Goal: Transaction & Acquisition: Purchase product/service

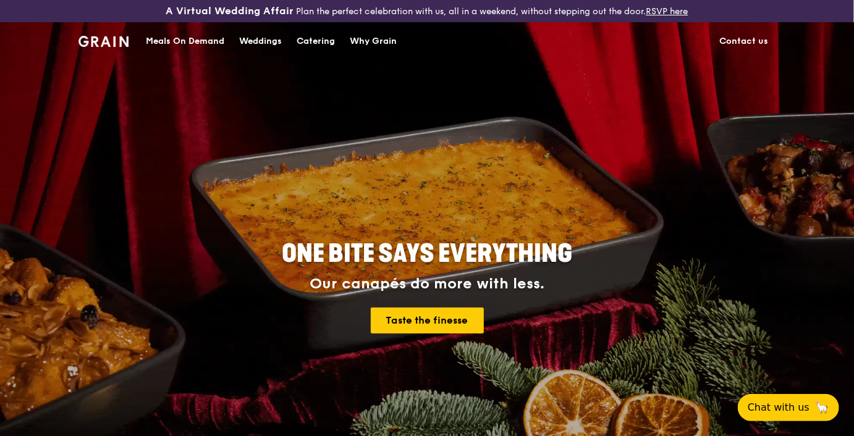
click at [212, 47] on div "Meals On Demand" at bounding box center [185, 41] width 78 height 37
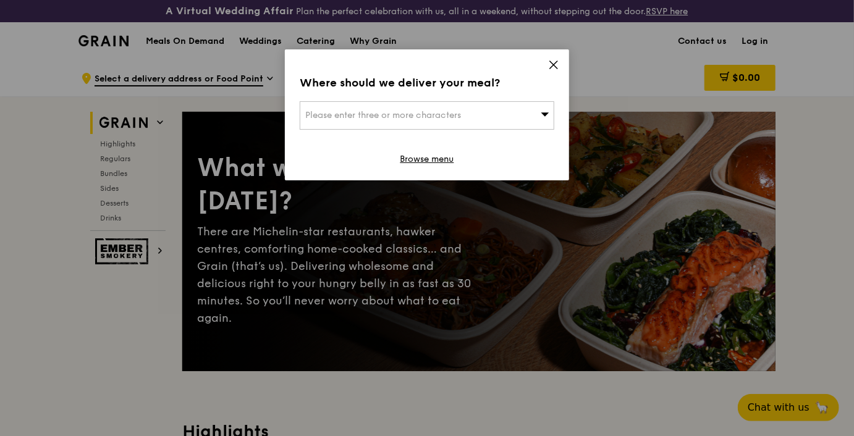
click at [409, 111] on span "Please enter three or more characters" at bounding box center [383, 115] width 156 height 11
click at [558, 62] on icon at bounding box center [553, 64] width 11 height 11
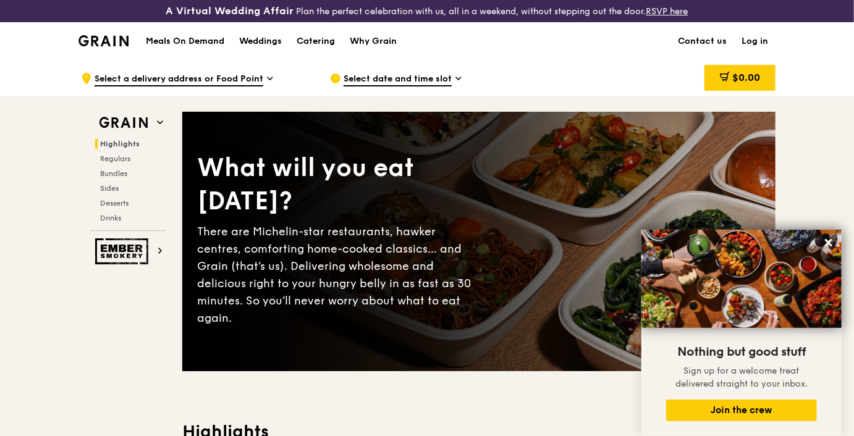
click at [754, 32] on link "Log in" at bounding box center [754, 41] width 41 height 37
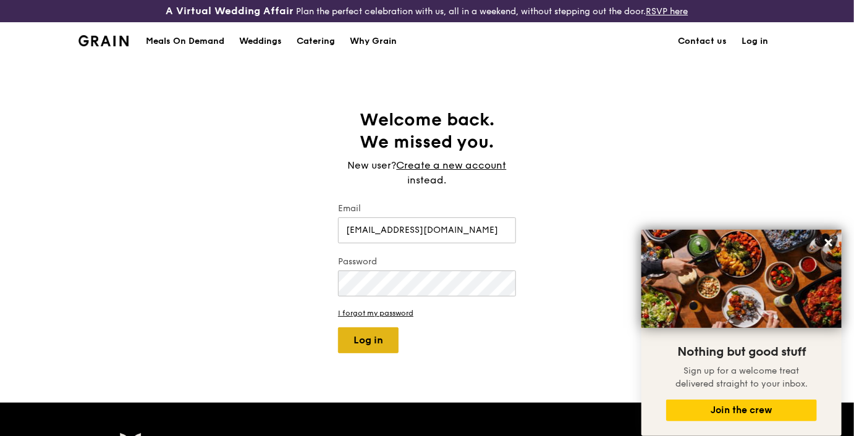
type input "[EMAIL_ADDRESS][DOMAIN_NAME]"
click at [380, 336] on button "Log in" at bounding box center [368, 341] width 61 height 26
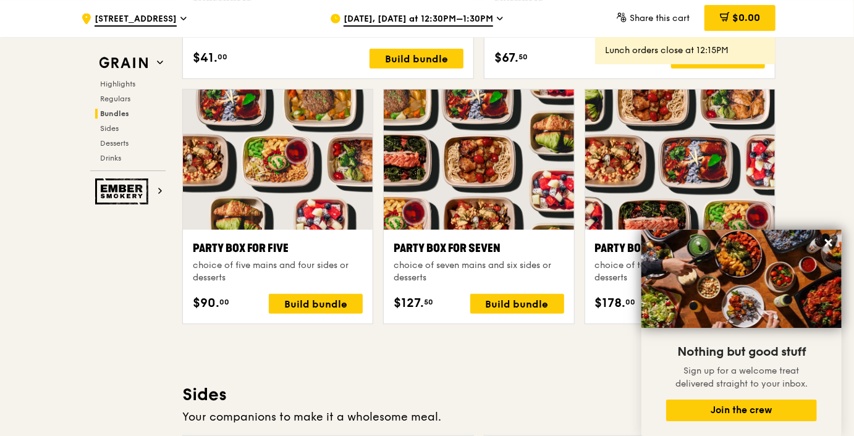
scroll to position [2437, 0]
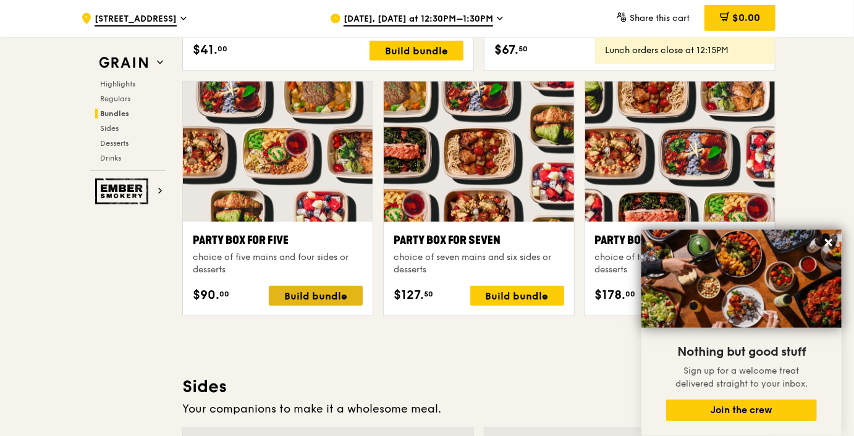
click at [331, 295] on div "Build bundle" at bounding box center [316, 296] width 94 height 20
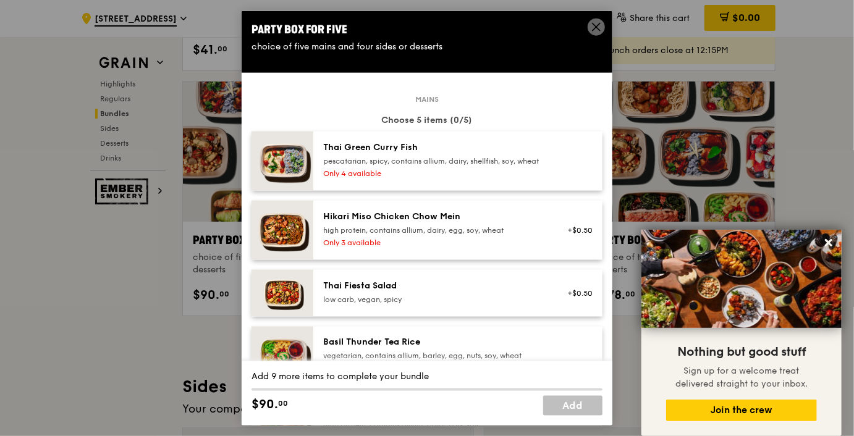
click at [414, 166] on div "pescatarian, spicy, contains allium, dairy, shellfish, soy, wheat" at bounding box center [434, 161] width 222 height 10
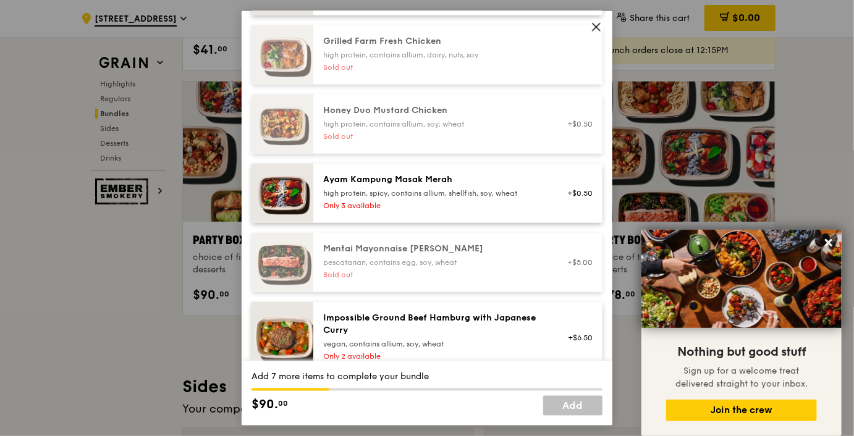
scroll to position [371, 0]
click at [413, 186] on div "Ayam Kampung Masak Merah" at bounding box center [434, 180] width 222 height 12
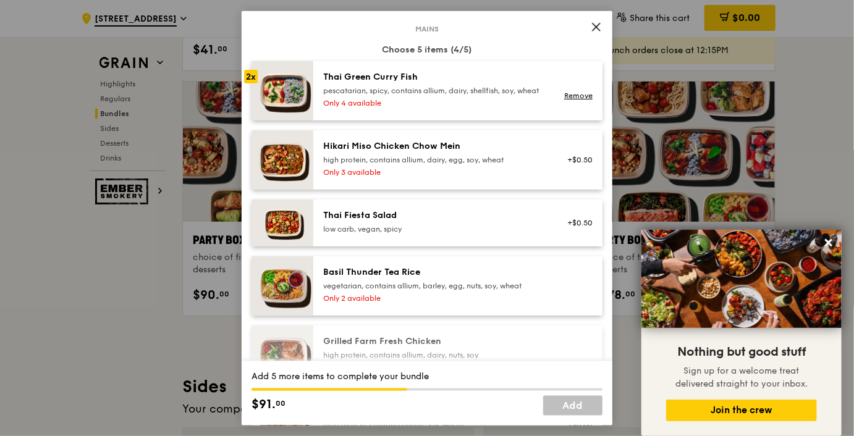
scroll to position [70, 0]
click at [415, 96] on div "pescatarian, spicy, contains allium, dairy, shellfish, soy, wheat" at bounding box center [434, 91] width 222 height 10
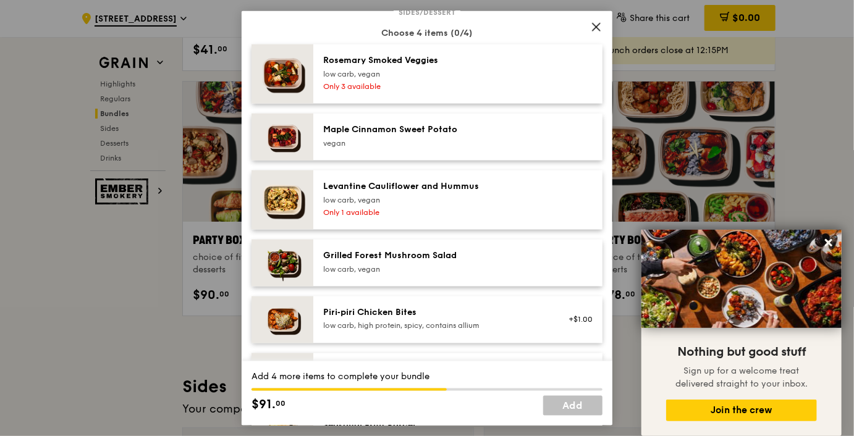
scroll to position [759, 0]
click at [415, 90] on div "Only 3 available" at bounding box center [434, 85] width 222 height 10
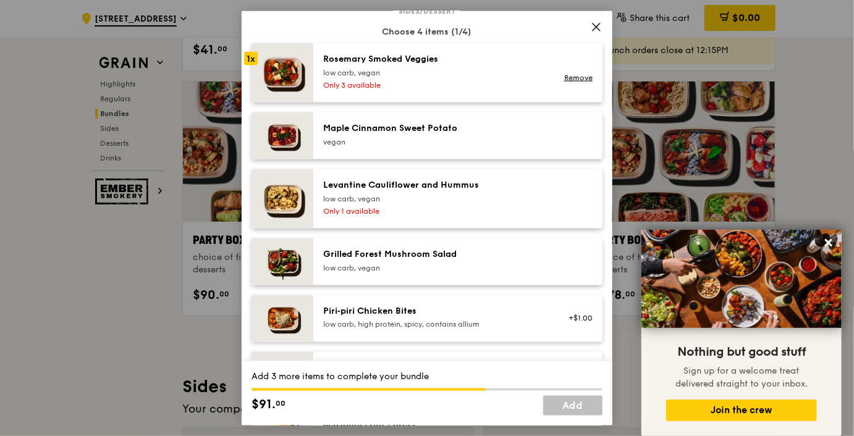
click at [415, 90] on div "Only 3 available" at bounding box center [434, 85] width 222 height 10
click at [412, 135] on div "Maple Cinnamon Sweet Potato" at bounding box center [434, 128] width 222 height 12
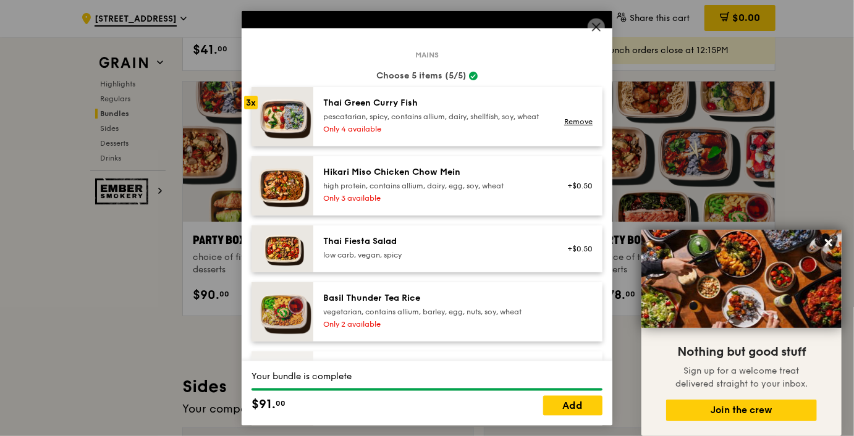
scroll to position [0, 0]
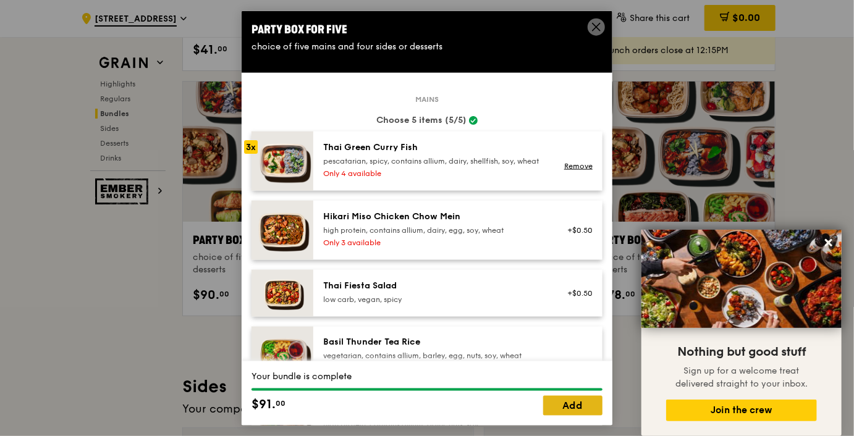
click at [573, 403] on link "Add" at bounding box center [572, 406] width 59 height 20
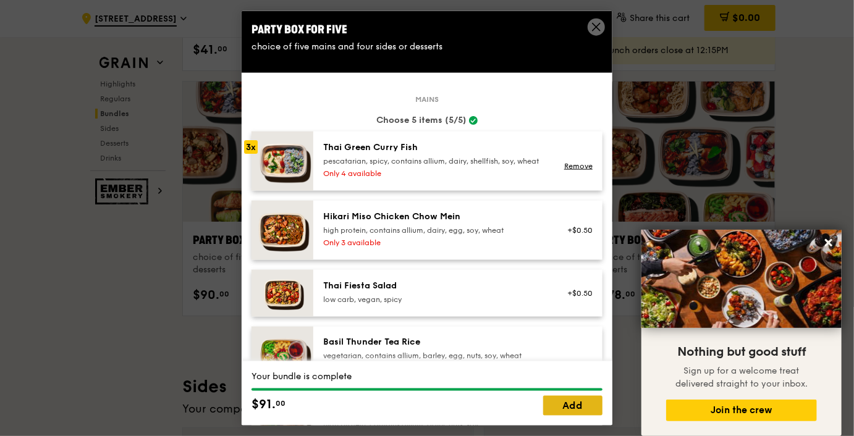
scroll to position [2436, 0]
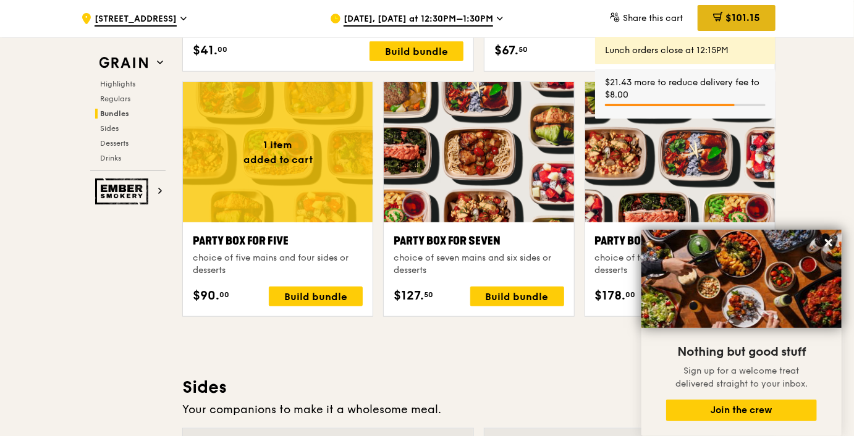
click at [729, 20] on span "$101.15" at bounding box center [743, 18] width 35 height 12
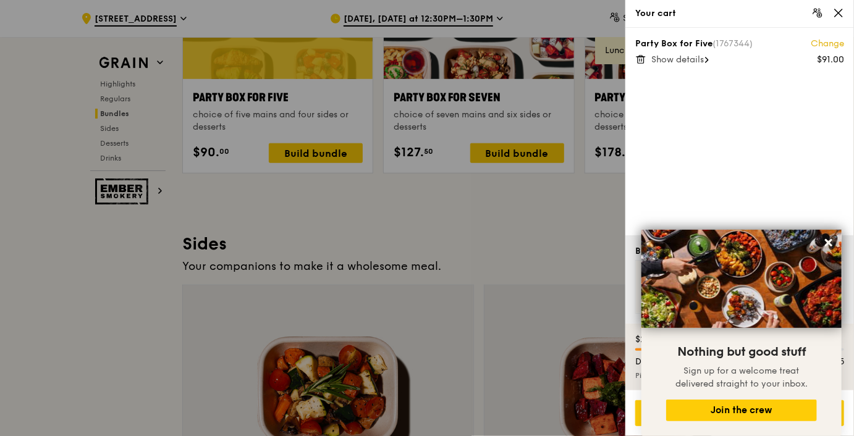
scroll to position [2580, 0]
click at [829, 245] on icon at bounding box center [828, 242] width 11 height 11
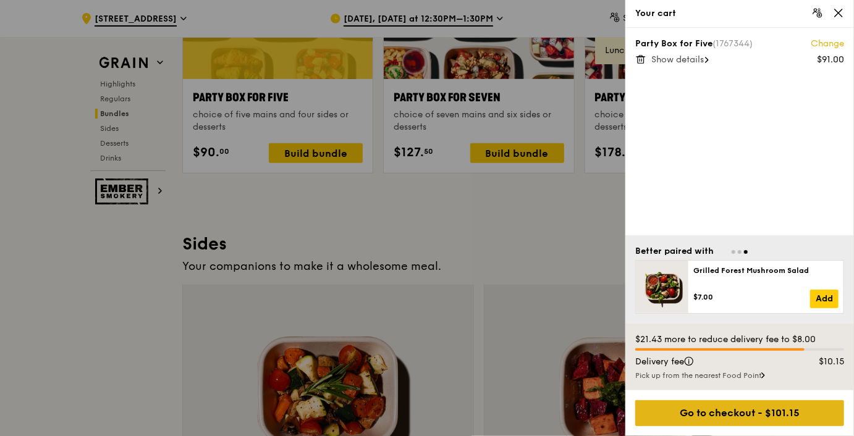
click at [743, 412] on div "Go to checkout - $101.15" at bounding box center [739, 413] width 209 height 26
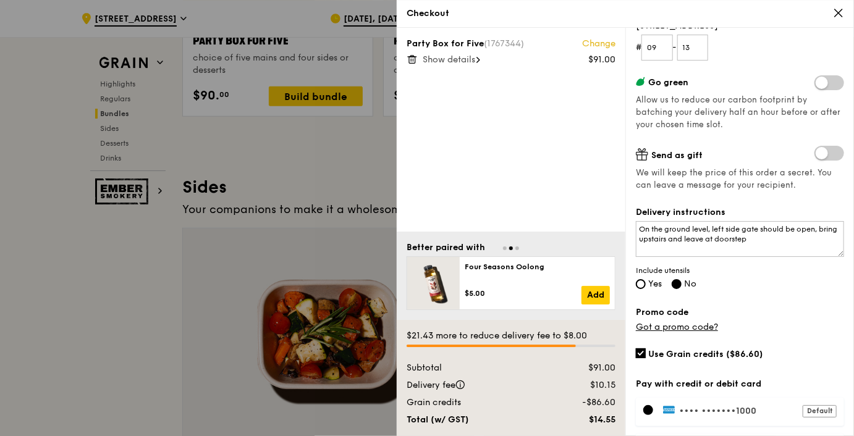
scroll to position [218, 0]
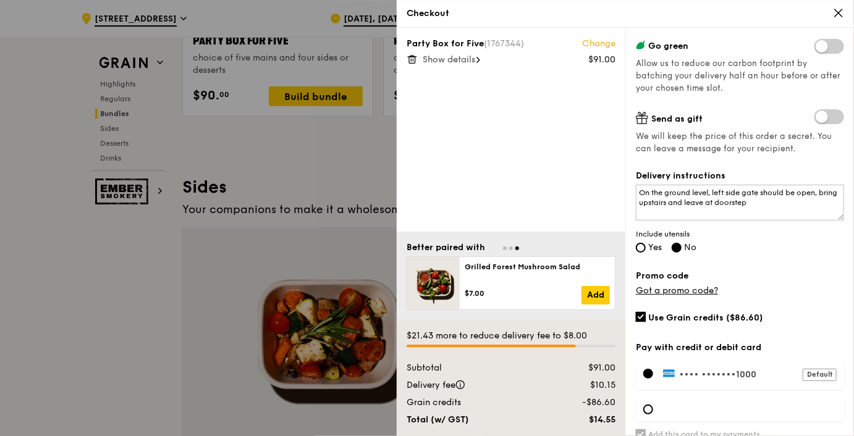
click at [642, 312] on input "Use Grain credits ($86.60)" at bounding box center [641, 317] width 10 height 10
checkbox input "false"
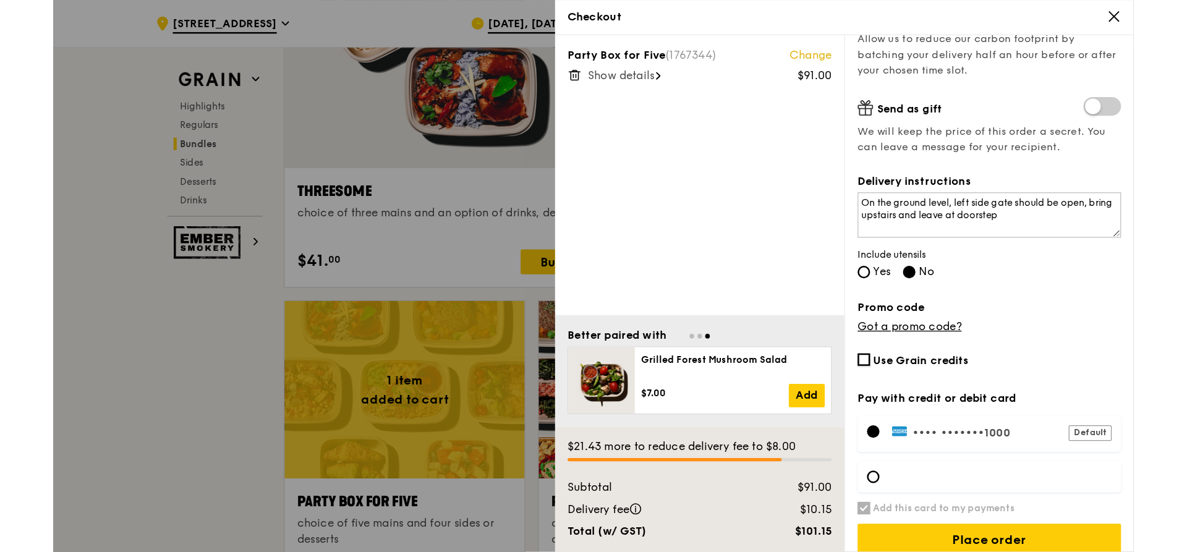
scroll to position [261, 0]
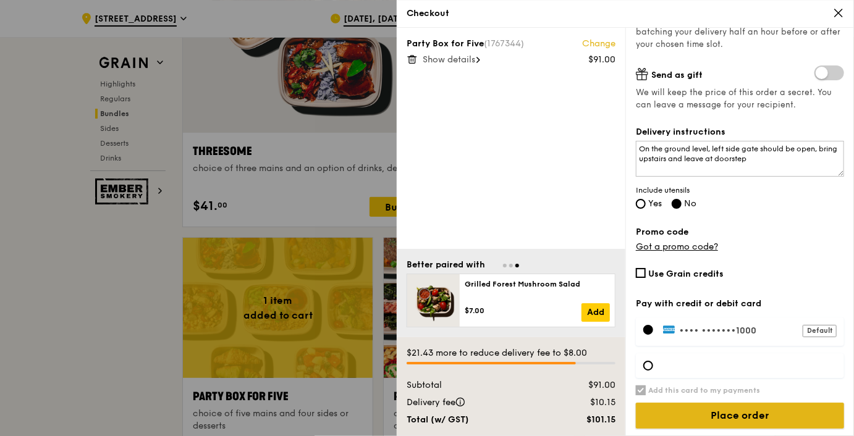
click at [717, 410] on input "Place order" at bounding box center [740, 416] width 208 height 26
